Goal: Navigation & Orientation: Understand site structure

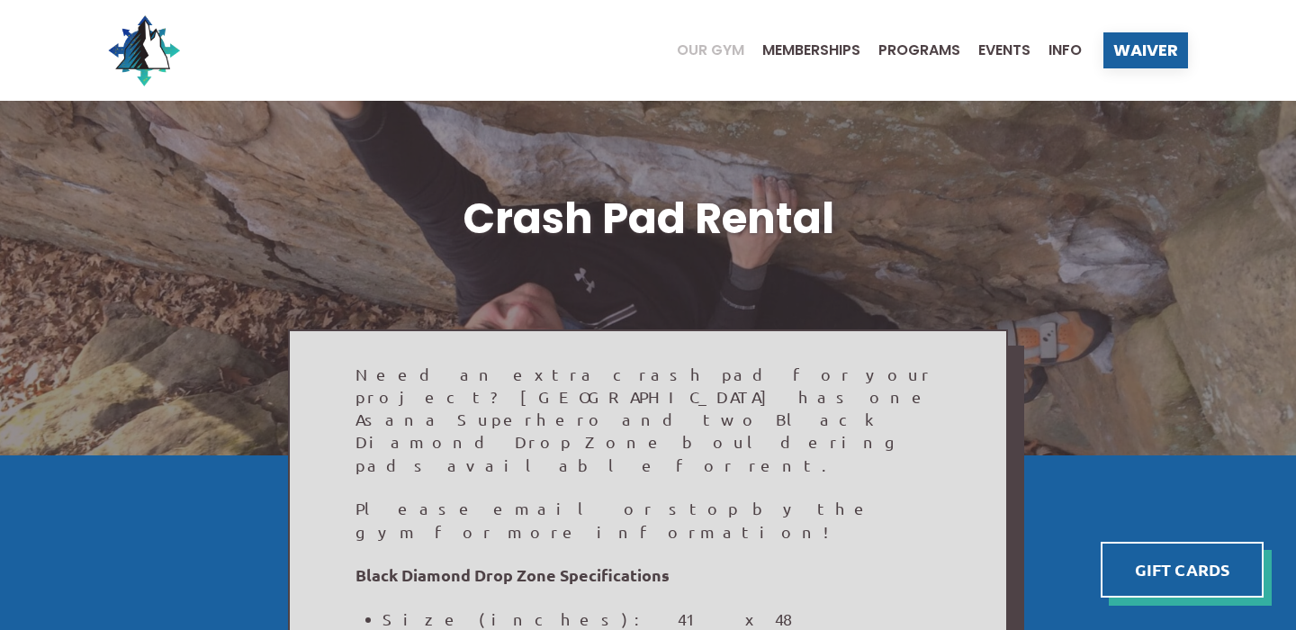
click at [718, 45] on span "Our Gym" at bounding box center [710, 50] width 67 height 14
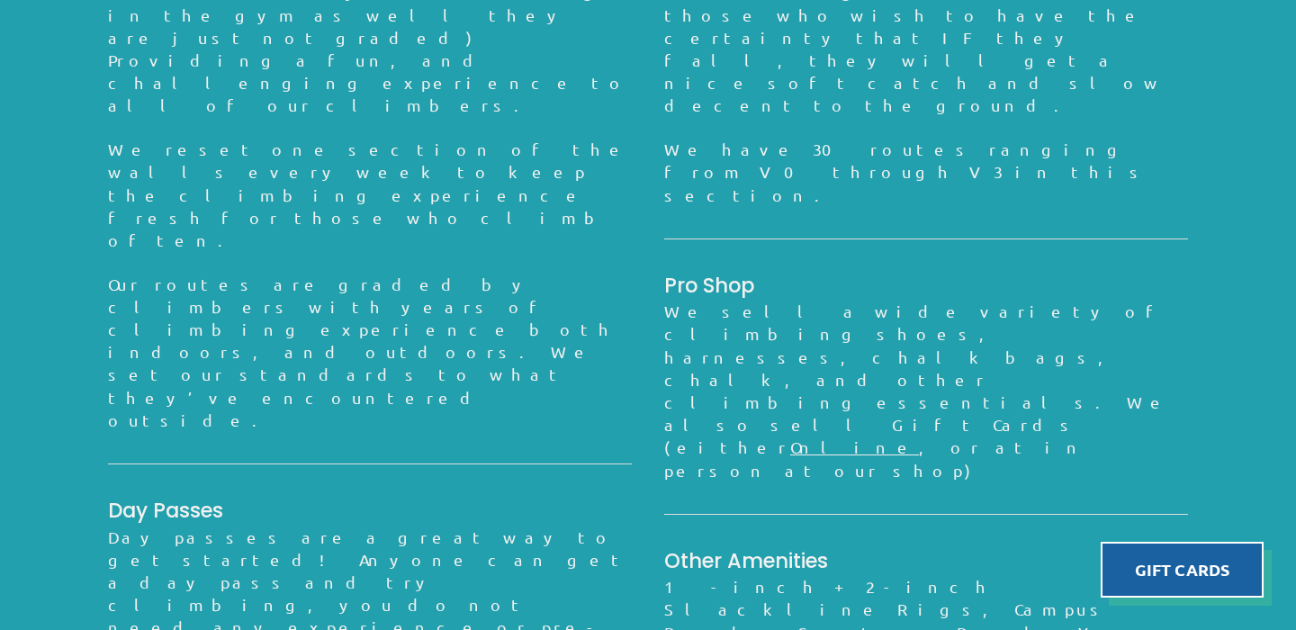
scroll to position [1600, 0]
